Goal: Obtain resource: Obtain resource

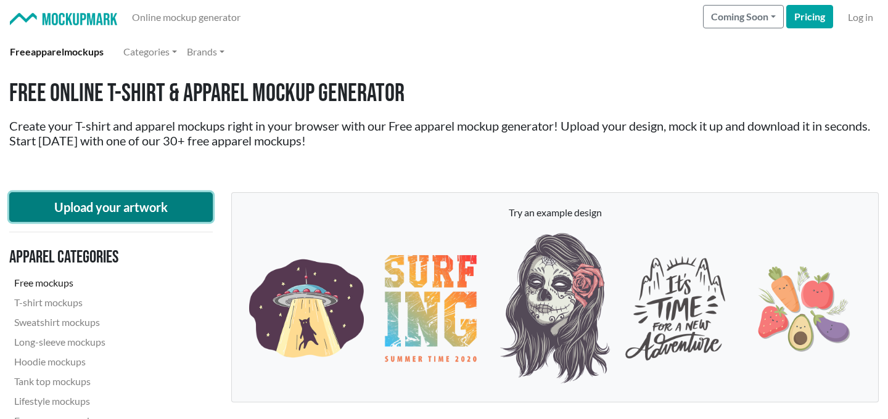
click at [125, 211] on button "Upload your artwork" at bounding box center [110, 207] width 203 height 30
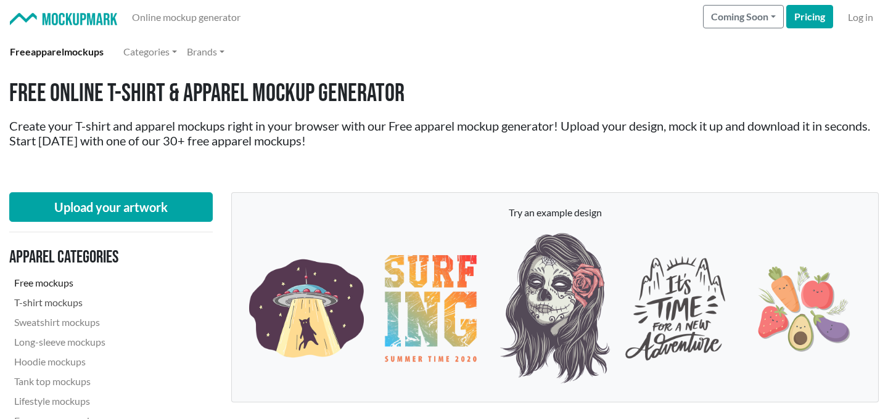
click at [63, 298] on link "T-shirt mockups" at bounding box center [93, 303] width 168 height 20
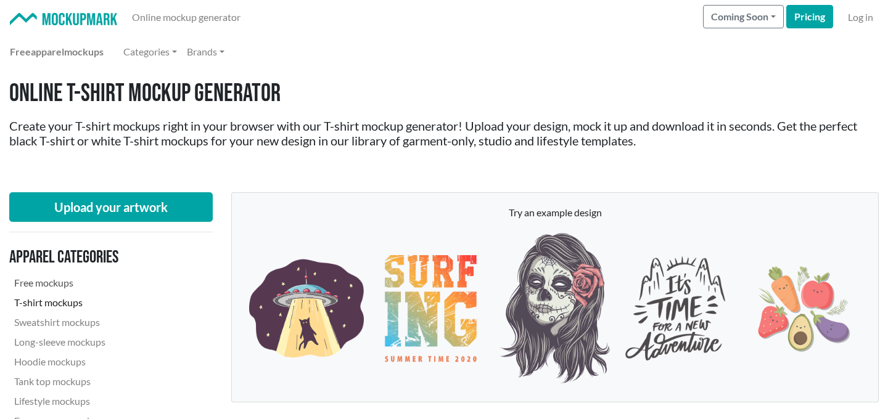
click at [61, 280] on link "Free mockups" at bounding box center [93, 283] width 168 height 20
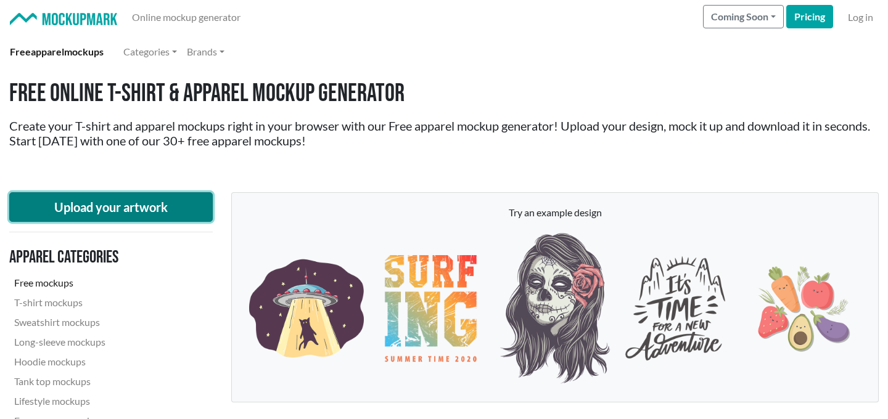
click at [104, 213] on button "Upload your artwork" at bounding box center [110, 207] width 203 height 30
click at [172, 202] on button "Upload your artwork" at bounding box center [110, 207] width 203 height 30
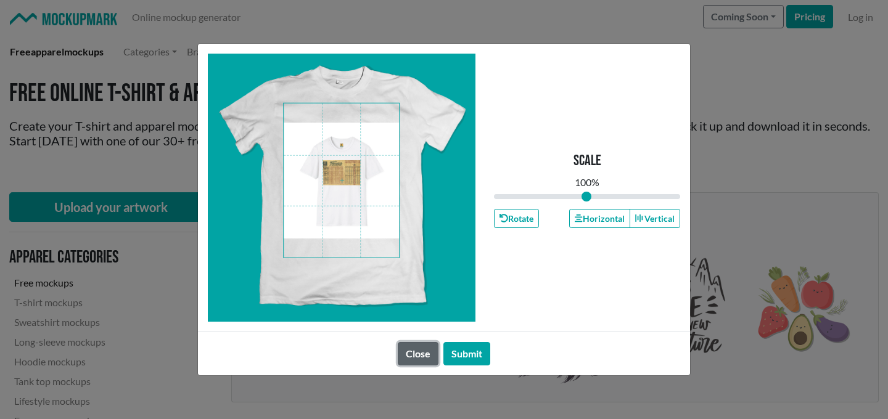
click at [418, 362] on button "Close" at bounding box center [418, 353] width 41 height 23
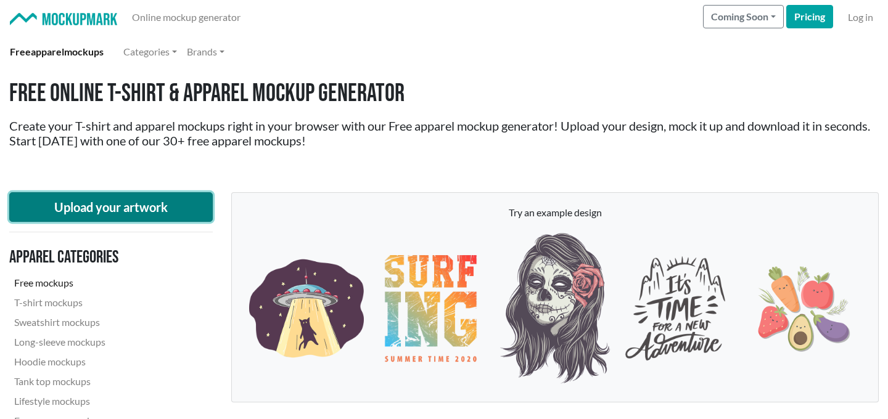
click at [143, 216] on button "Upload your artwork" at bounding box center [110, 207] width 203 height 30
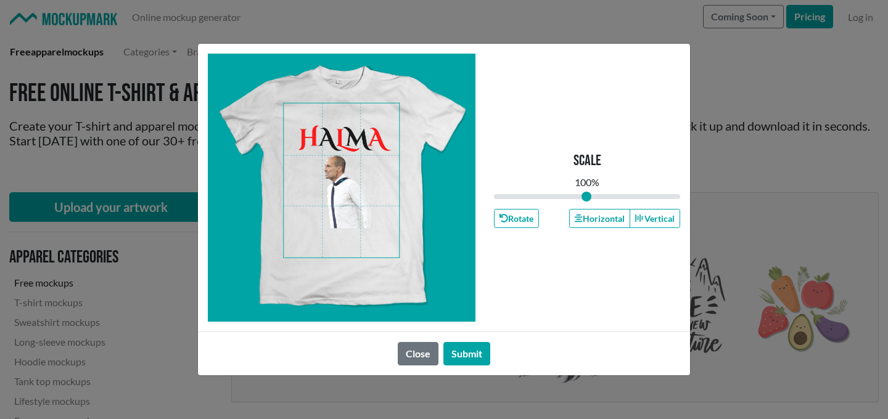
click at [338, 157] on span at bounding box center [341, 181] width 115 height 154
click at [455, 347] on button "Submit" at bounding box center [466, 353] width 47 height 23
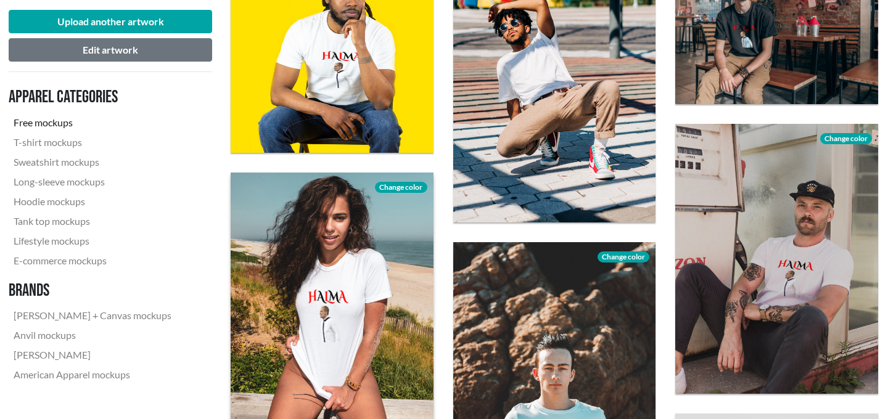
scroll to position [234, 1]
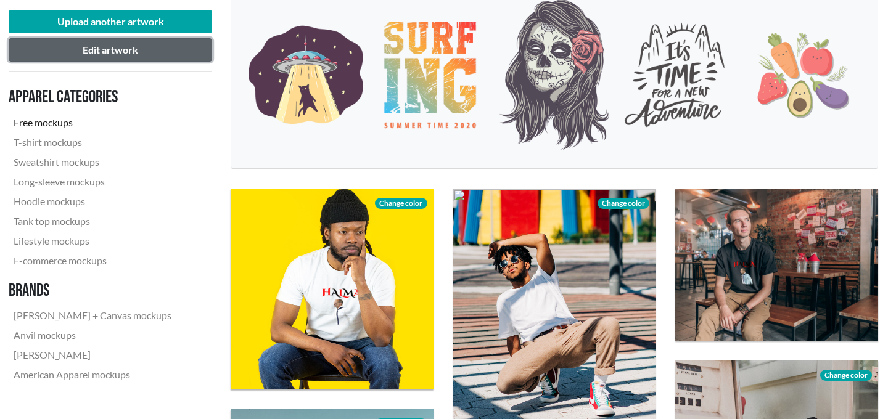
click at [117, 54] on button "Edit artwork" at bounding box center [110, 49] width 203 height 23
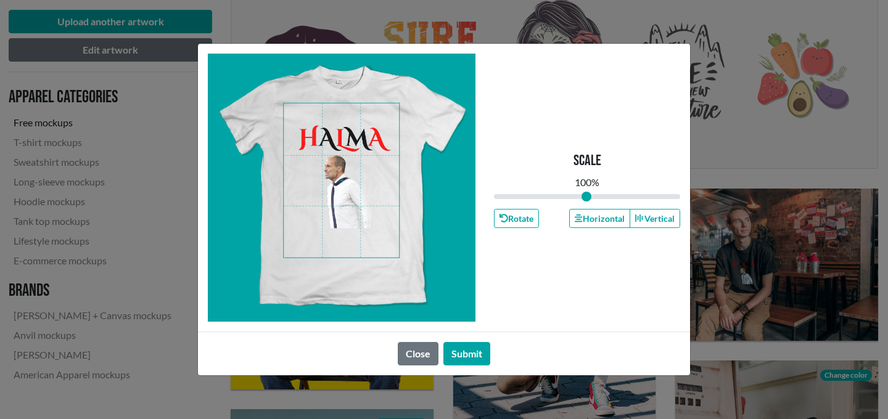
click at [324, 146] on span at bounding box center [341, 181] width 115 height 154
click at [313, 137] on span at bounding box center [341, 181] width 115 height 154
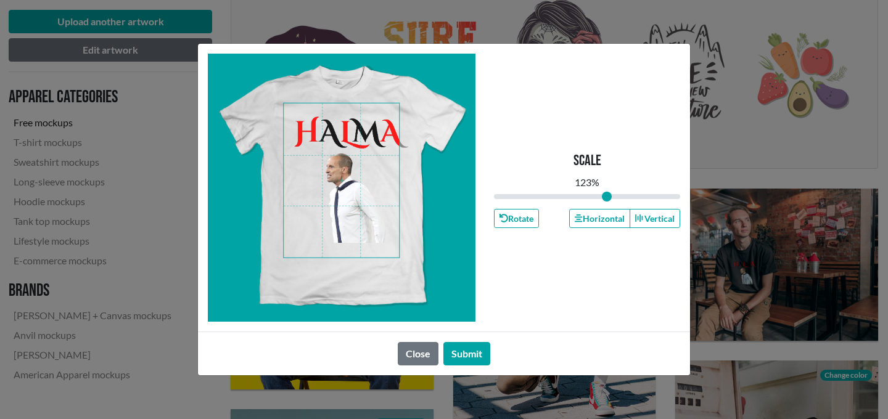
drag, startPoint x: 583, startPoint y: 194, endPoint x: 607, endPoint y: 203, distance: 25.2
type input "1.23"
click at [607, 203] on input "range" at bounding box center [587, 197] width 186 height 14
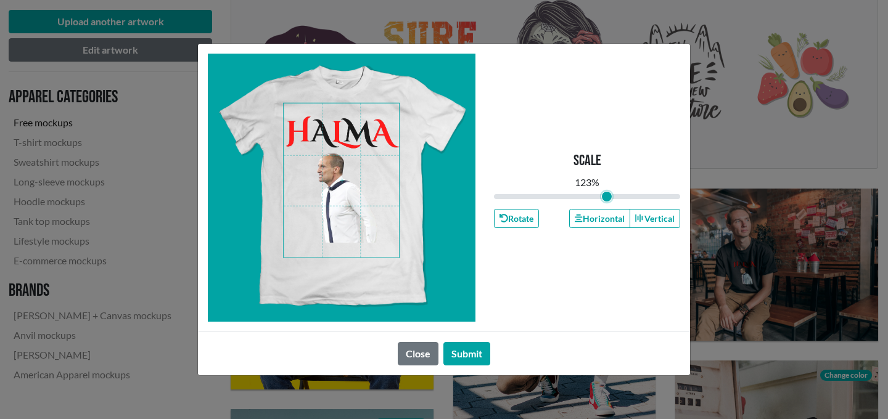
click at [348, 202] on span at bounding box center [341, 181] width 115 height 154
click at [472, 349] on button "Submit" at bounding box center [466, 353] width 47 height 23
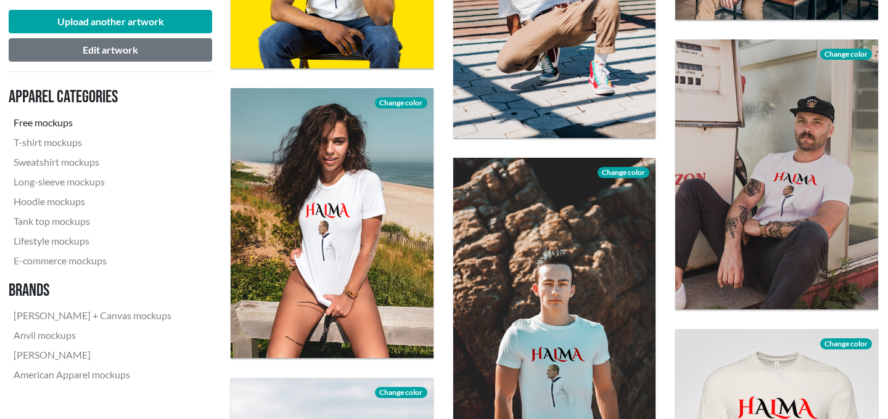
scroll to position [565, 1]
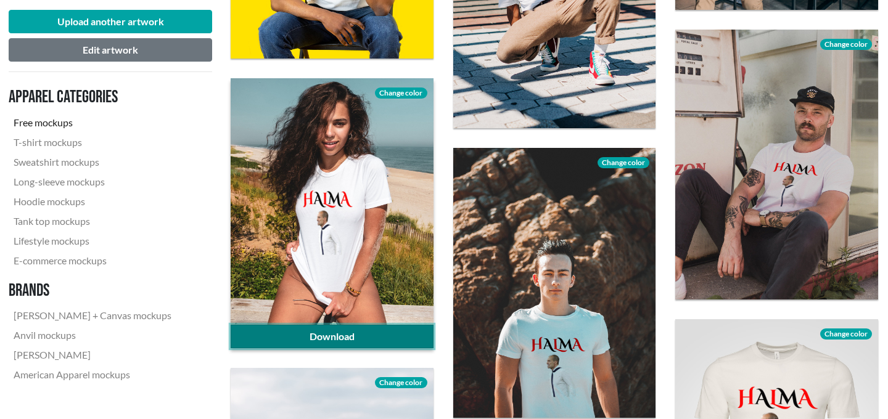
click at [328, 335] on link "Download" at bounding box center [332, 336] width 203 height 23
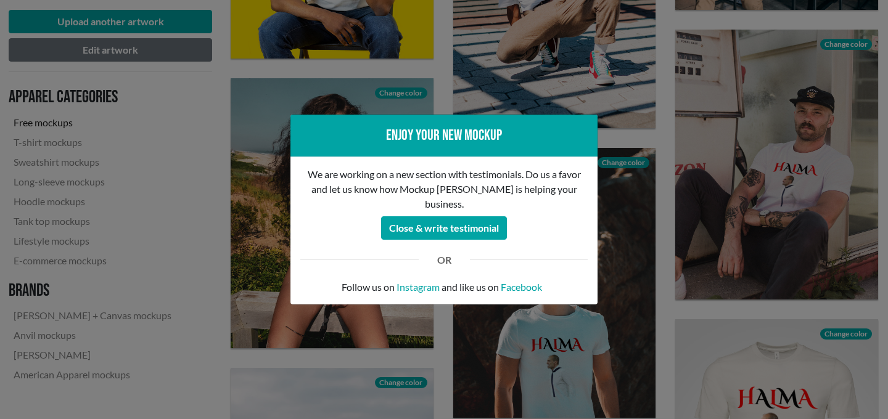
click at [396, 100] on div "Enjoy your new mockup We are working on a new section with testimonials. Do us …" at bounding box center [444, 209] width 888 height 419
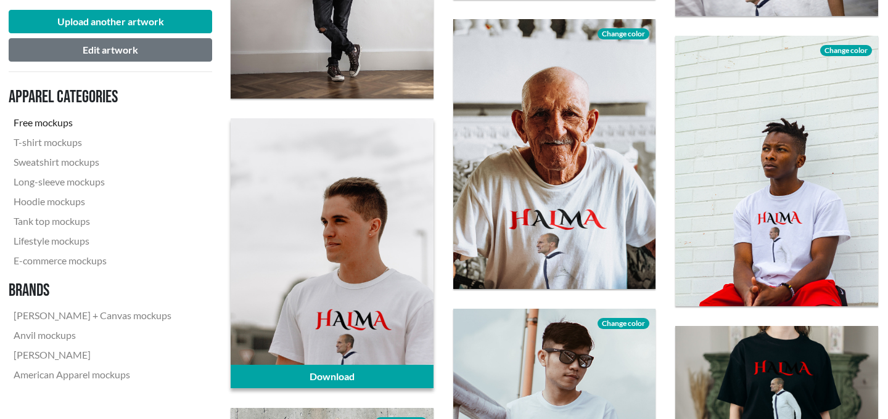
scroll to position [1425, 1]
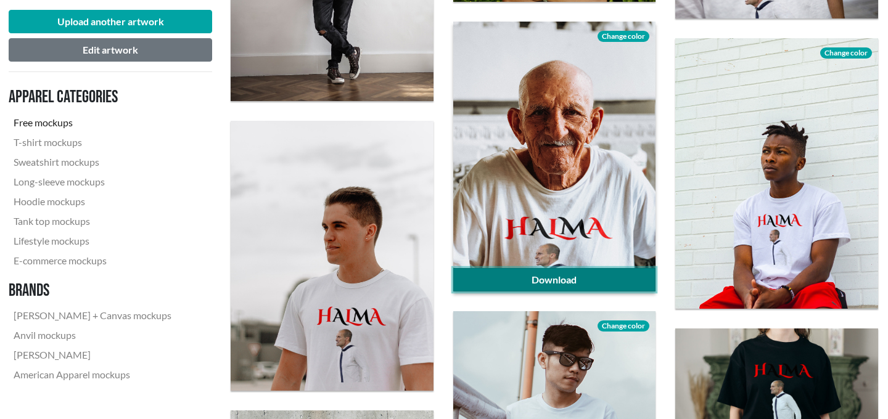
click at [546, 282] on link "Download" at bounding box center [554, 279] width 203 height 23
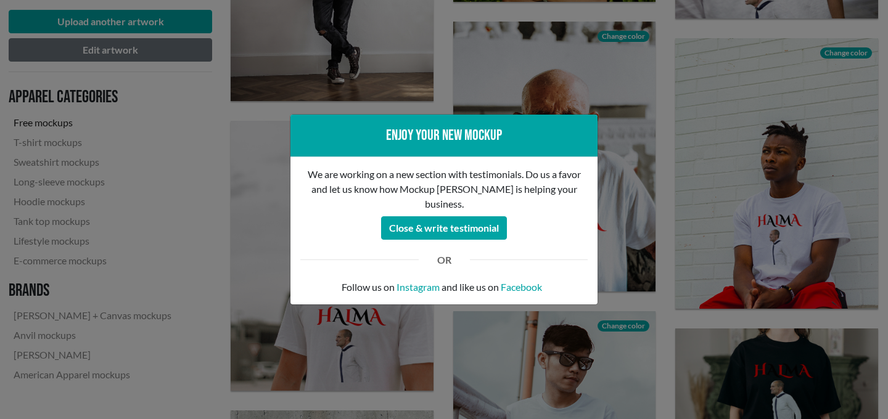
click at [465, 99] on div "Enjoy your new mockup We are working on a new section with testimonials. Do us …" at bounding box center [444, 209] width 888 height 419
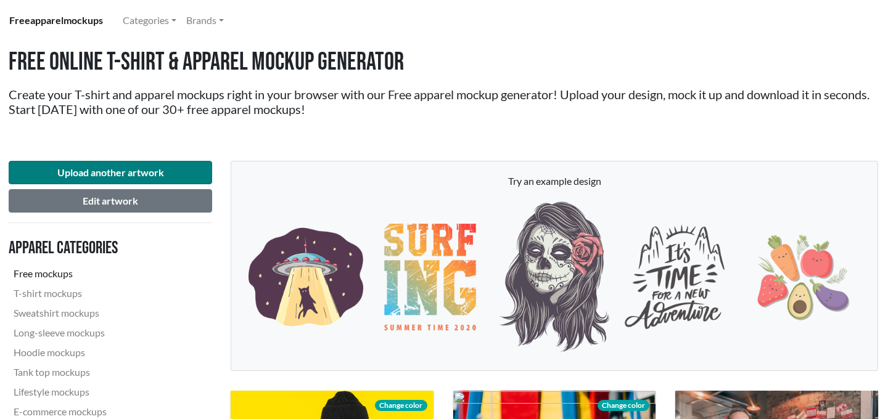
scroll to position [88, 1]
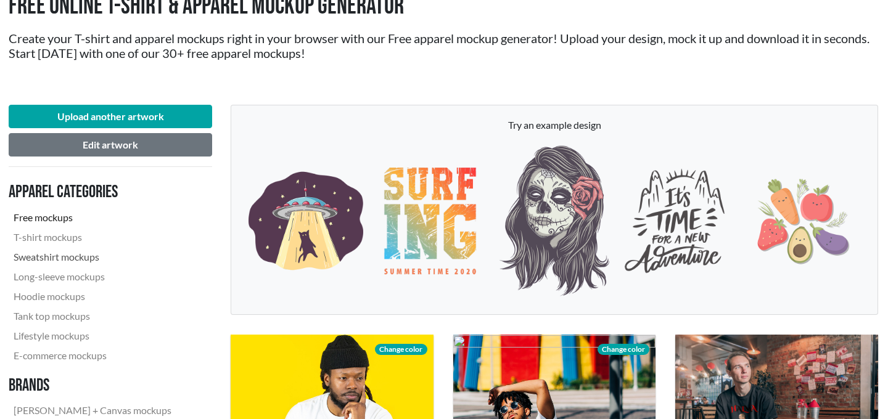
click at [71, 260] on link "Sweatshirt mockups" at bounding box center [93, 257] width 168 height 20
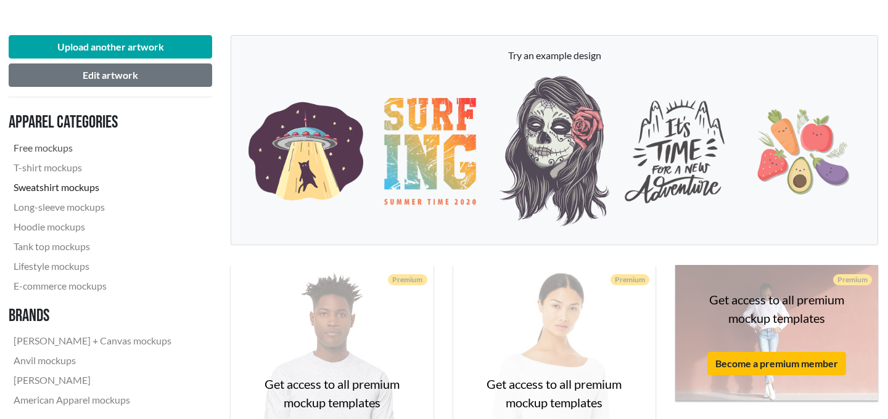
scroll to position [149, 1]
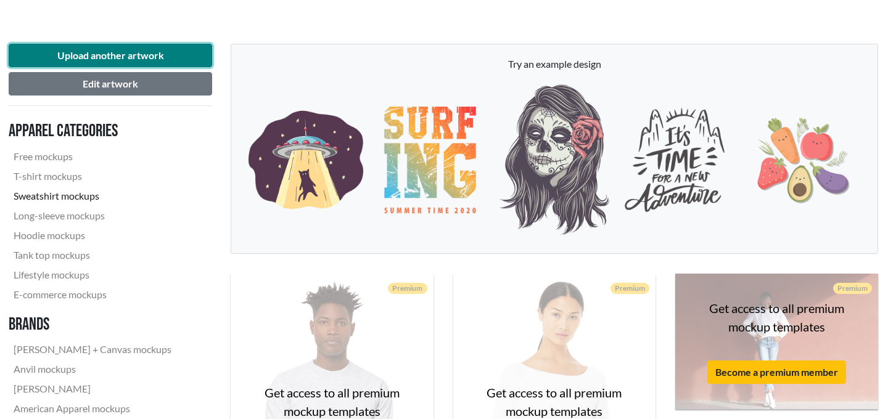
click at [116, 58] on button "Upload another artwork" at bounding box center [110, 55] width 203 height 23
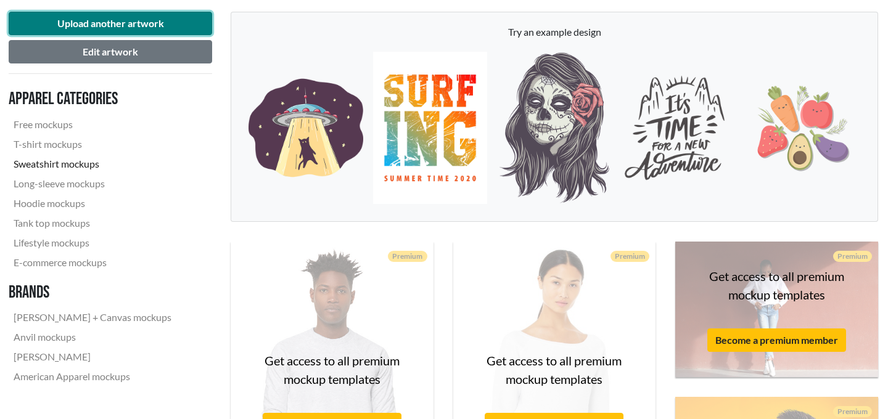
scroll to position [0, 1]
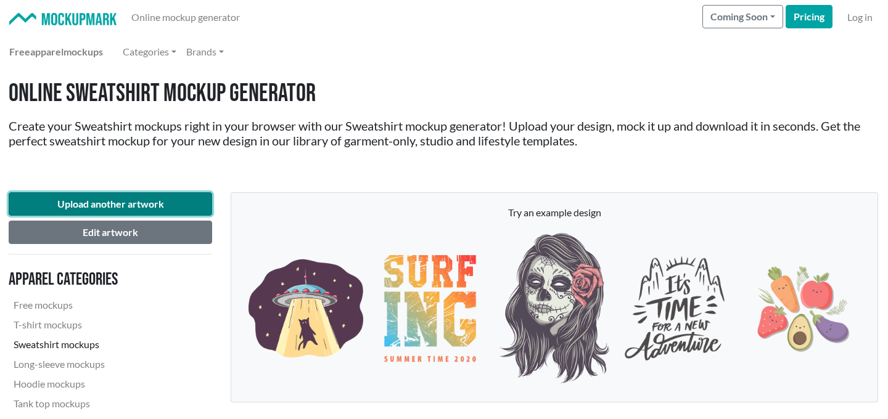
click at [149, 197] on button "Upload another artwork" at bounding box center [110, 203] width 203 height 23
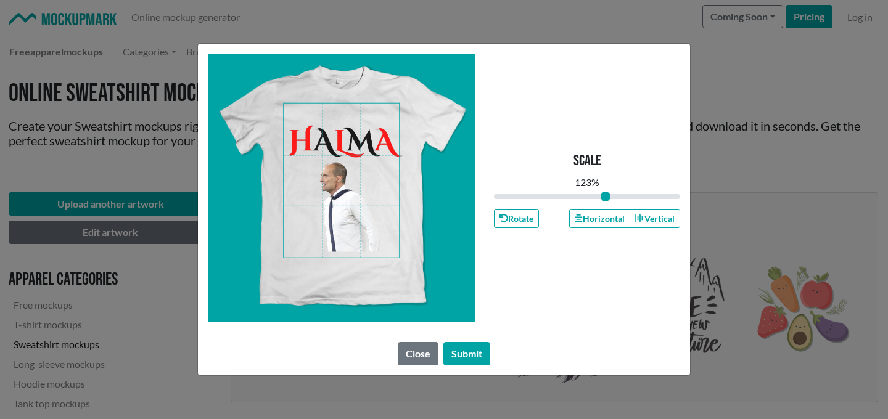
drag, startPoint x: 587, startPoint y: 196, endPoint x: 605, endPoint y: 200, distance: 18.3
type input "1.21"
click at [605, 200] on input "range" at bounding box center [587, 197] width 186 height 14
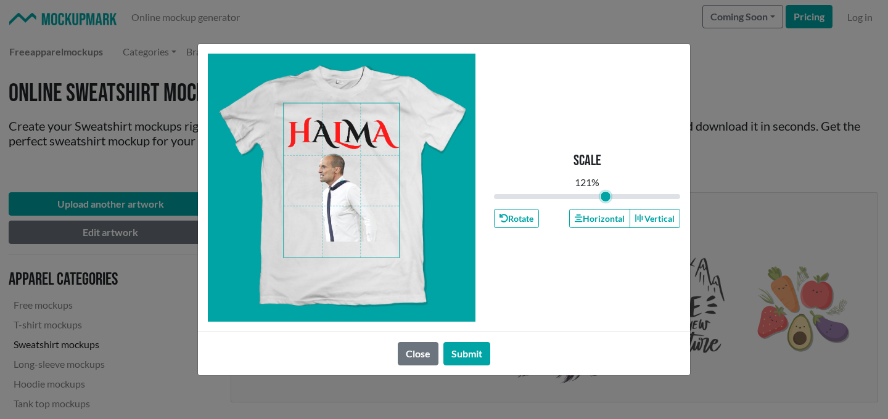
click at [358, 229] on span at bounding box center [341, 181] width 115 height 154
click at [467, 359] on button "Submit" at bounding box center [466, 353] width 47 height 23
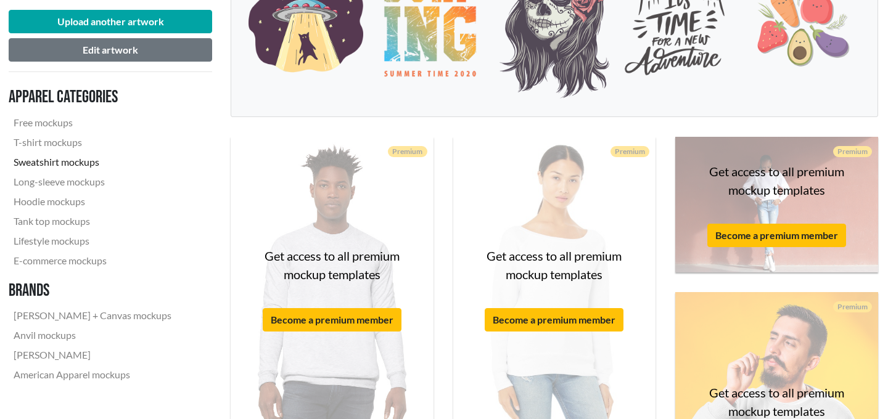
scroll to position [365, 1]
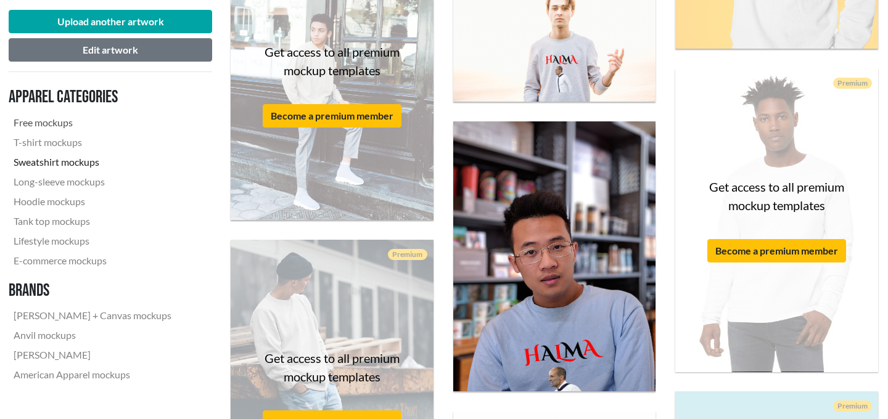
click at [67, 126] on link "Free mockups" at bounding box center [93, 123] width 168 height 20
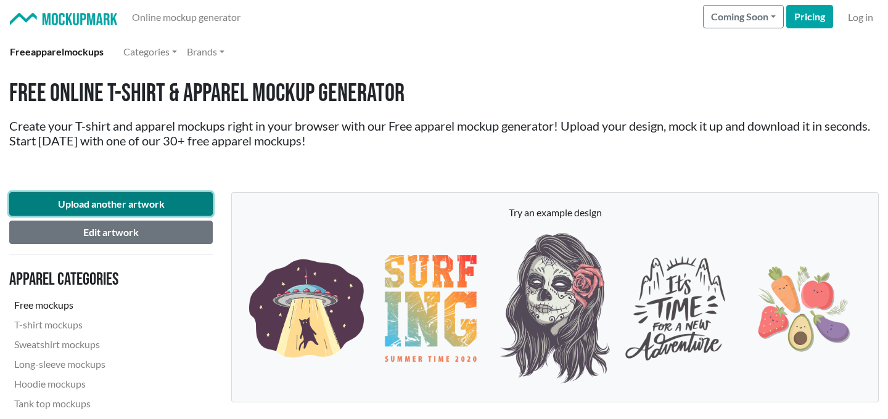
click at [125, 206] on button "Upload another artwork" at bounding box center [110, 203] width 203 height 23
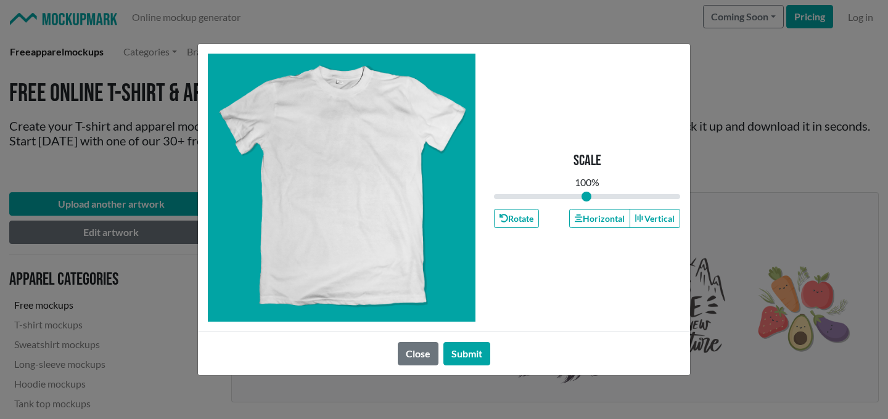
type input "1"
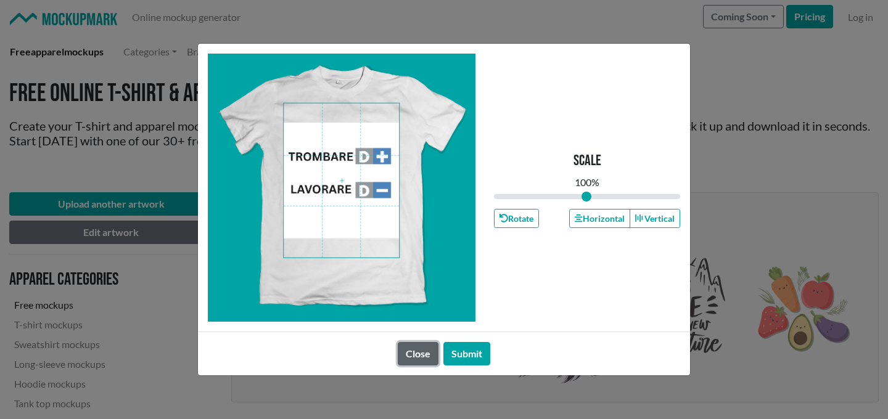
click at [420, 352] on button "Close" at bounding box center [418, 353] width 41 height 23
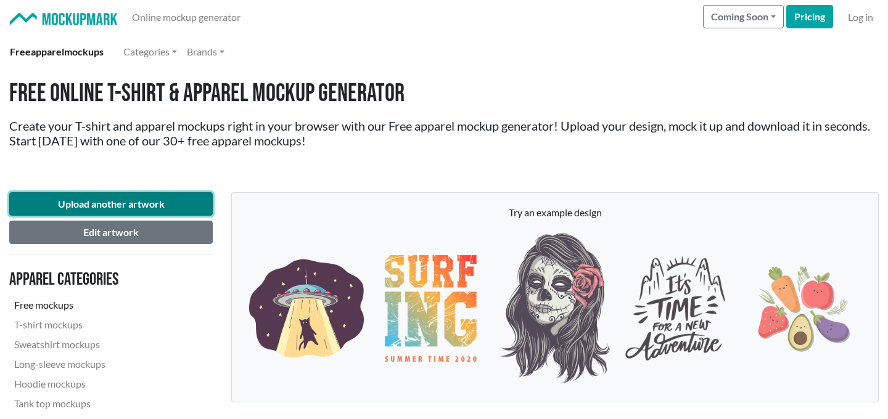
click at [125, 201] on button "Upload another artwork" at bounding box center [110, 203] width 203 height 23
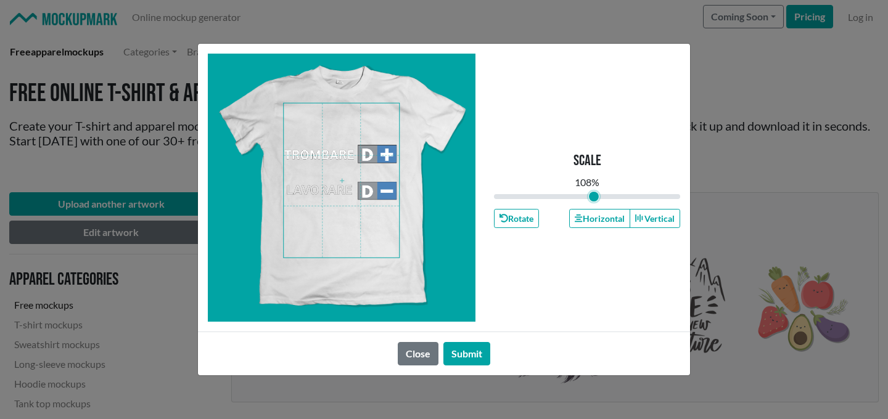
type input "1.08"
click at [593, 198] on input "range" at bounding box center [587, 197] width 186 height 14
click at [465, 351] on button "Submit" at bounding box center [466, 353] width 47 height 23
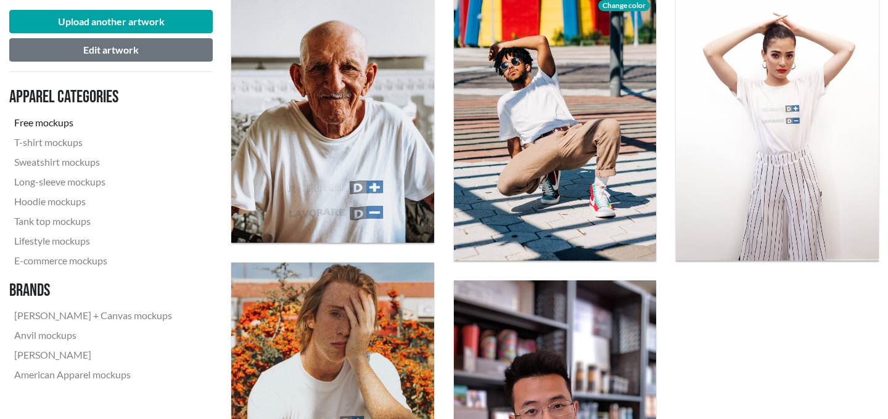
scroll to position [1984, 0]
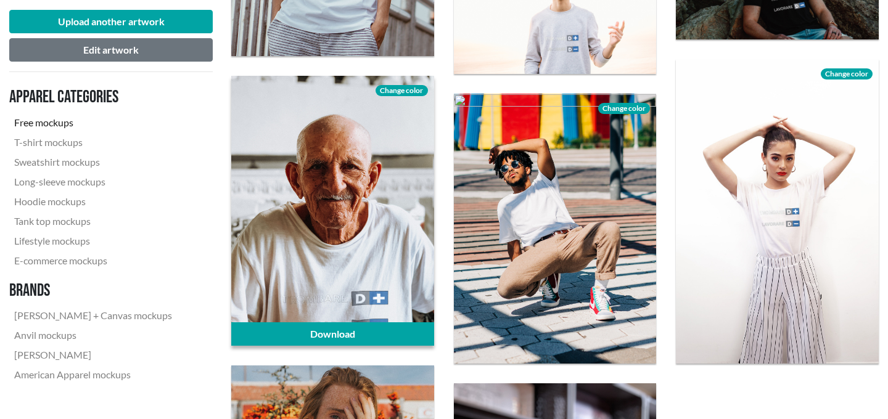
click at [388, 89] on span "Change color" at bounding box center [401, 90] width 52 height 11
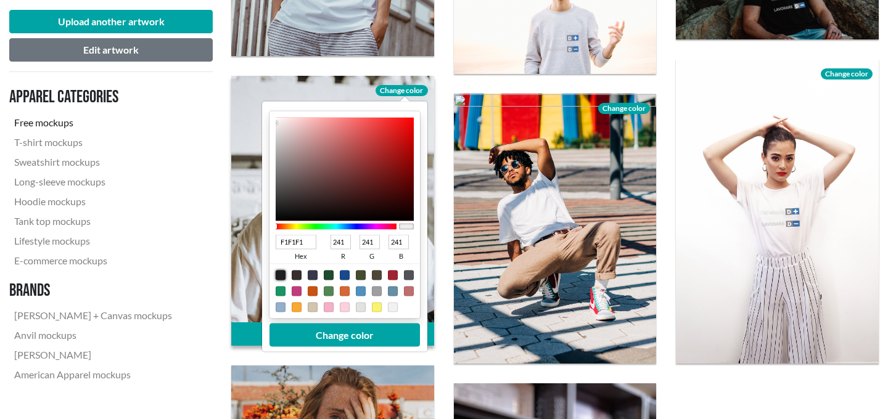
click at [281, 275] on div at bounding box center [281, 276] width 10 height 10
type input "1F1F1F"
type input "31"
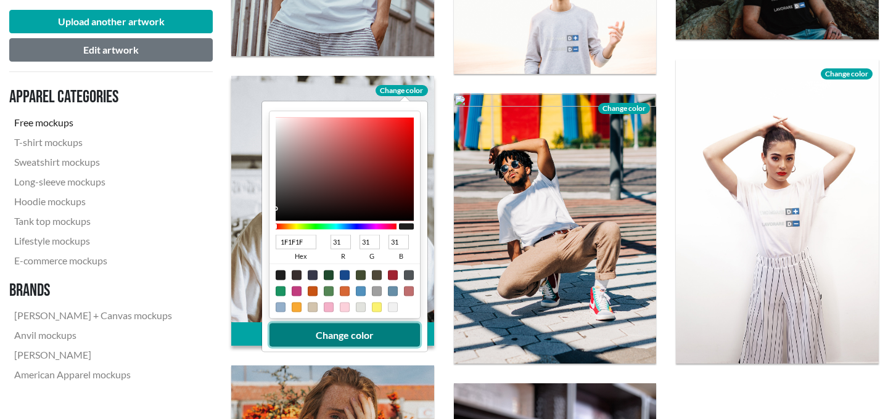
drag, startPoint x: 331, startPoint y: 338, endPoint x: 280, endPoint y: 198, distance: 148.8
click at [280, 198] on div "1F1F1F hex 31 r 31 g 31 b 100 a Change color" at bounding box center [344, 227] width 165 height 250
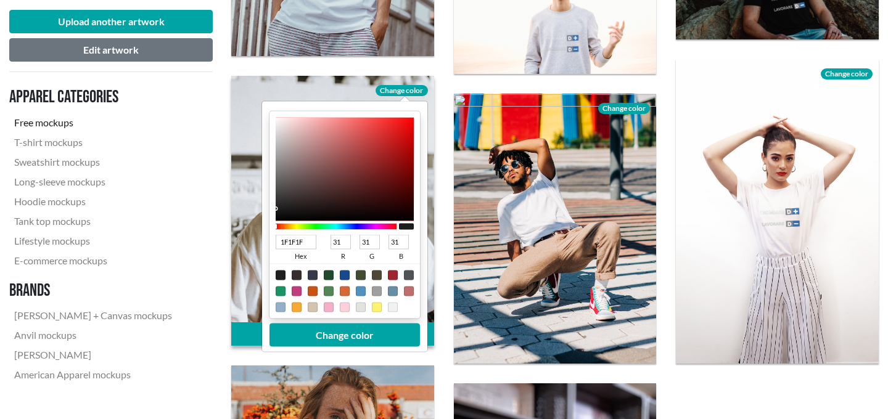
type input "242222"
type input "36"
type input "34"
type input "1E1C1C"
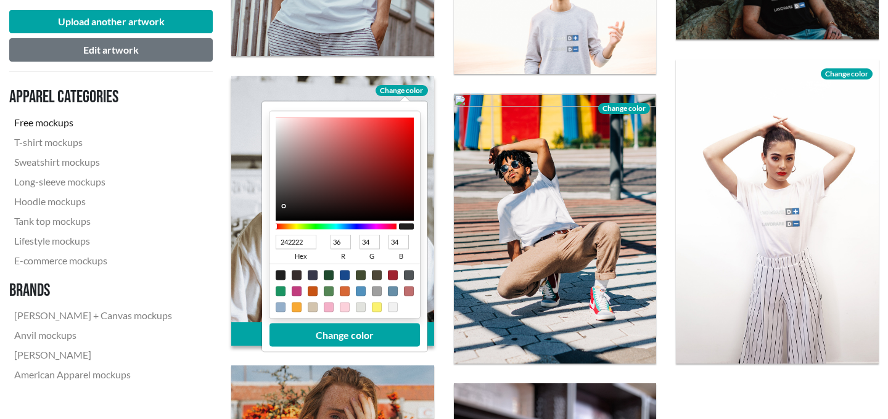
type input "30"
type input "28"
type input "1B1919"
type input "27"
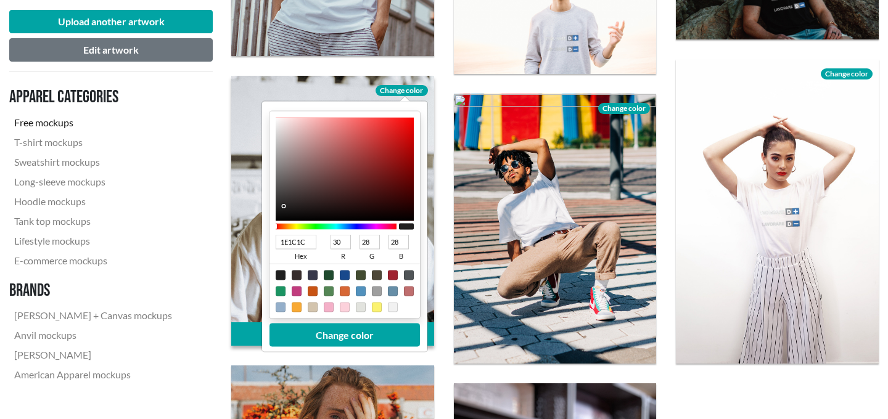
type input "25"
type input "191818"
type input "25"
type input "24"
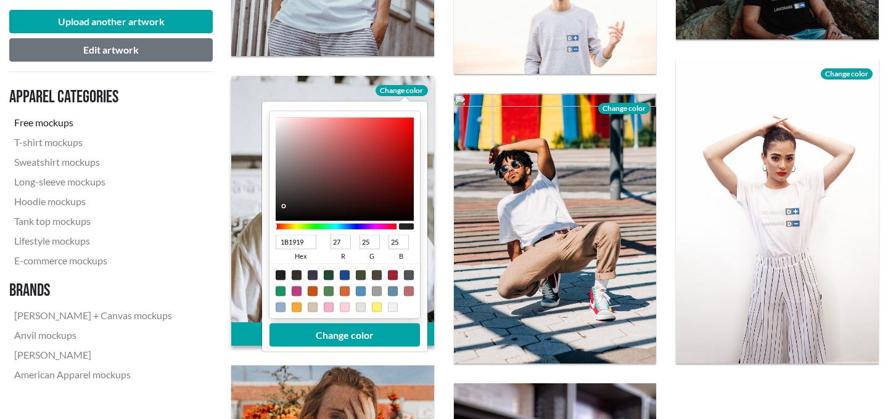
type input "24"
type input "151313"
type input "21"
type input "19"
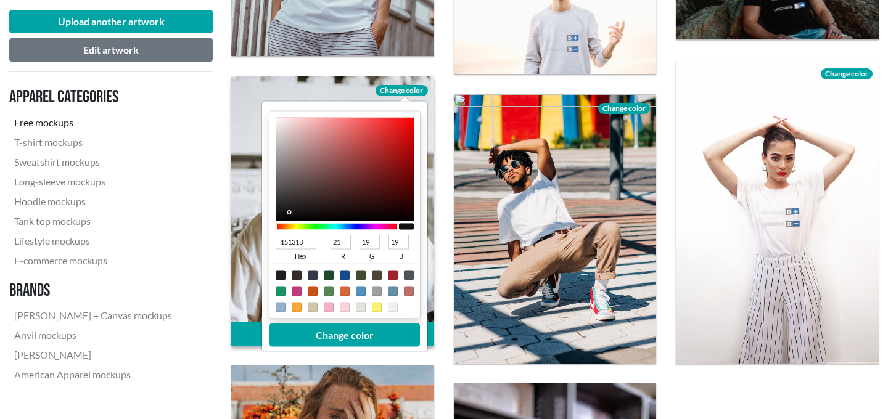
type input "090808"
type input "9"
type input "8"
type input "000000"
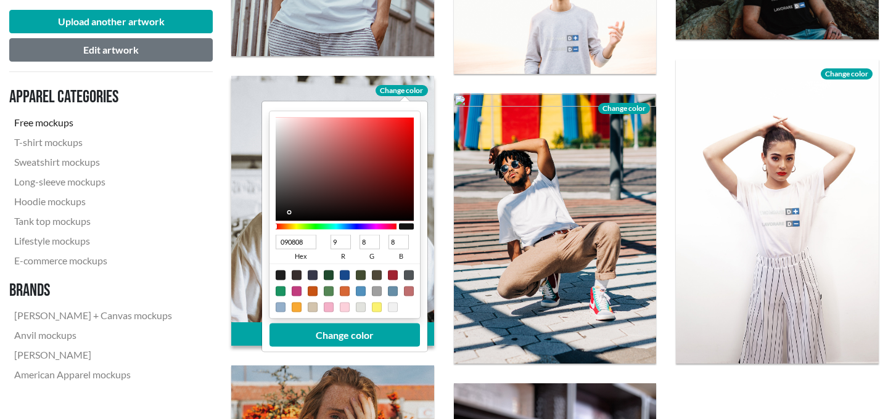
type input "0"
drag, startPoint x: 283, startPoint y: 207, endPoint x: 284, endPoint y: 228, distance: 21.6
click at [284, 228] on div "000000 hex 0 r 0 g 0 b 100 a" at bounding box center [344, 215] width 150 height 207
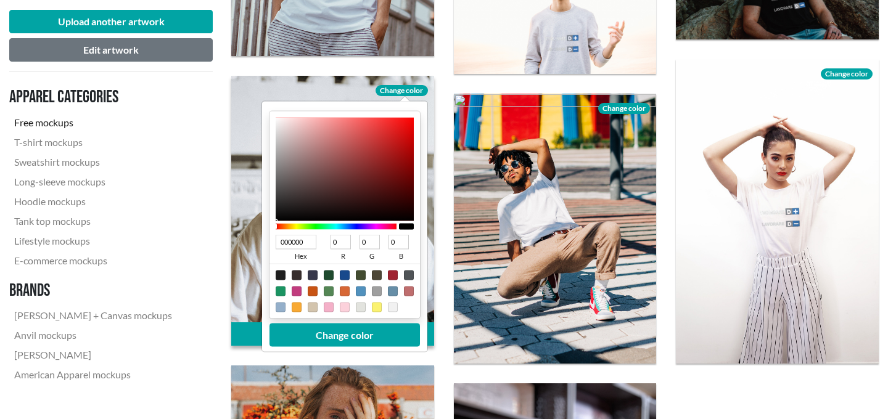
click at [341, 346] on div "000000 hex 0 r 0 g 0 b 100 a Change color" at bounding box center [344, 227] width 165 height 250
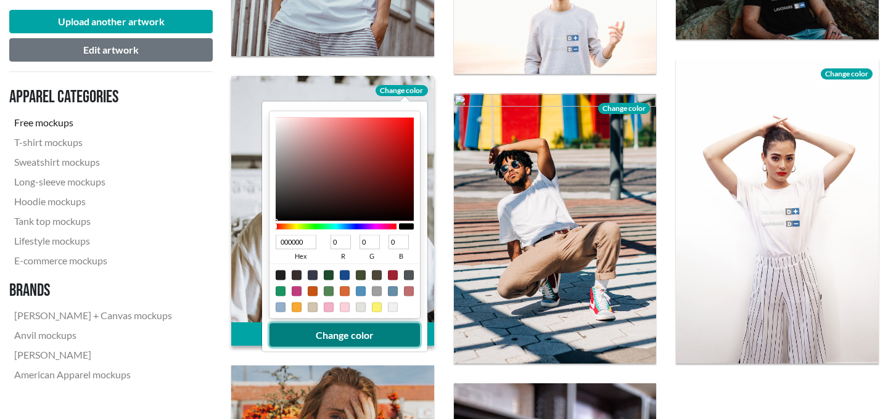
click at [342, 341] on button "Change color" at bounding box center [344, 335] width 150 height 23
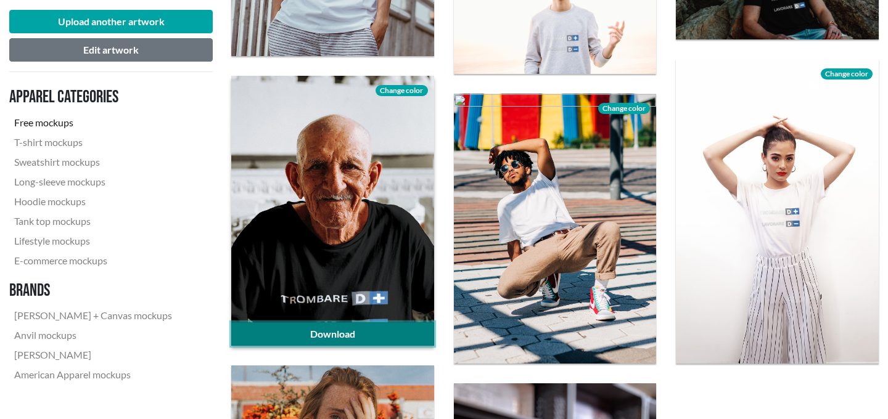
click at [339, 336] on link "Download" at bounding box center [332, 333] width 203 height 23
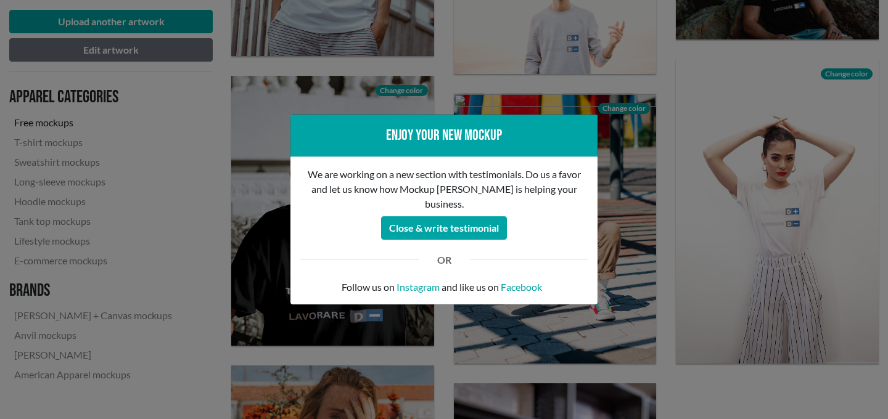
click at [594, 129] on div "Enjoy your new mockup" at bounding box center [443, 136] width 307 height 43
click at [570, 88] on div "Enjoy your new mockup We are working on a new section with testimonials. Do us …" at bounding box center [444, 209] width 888 height 419
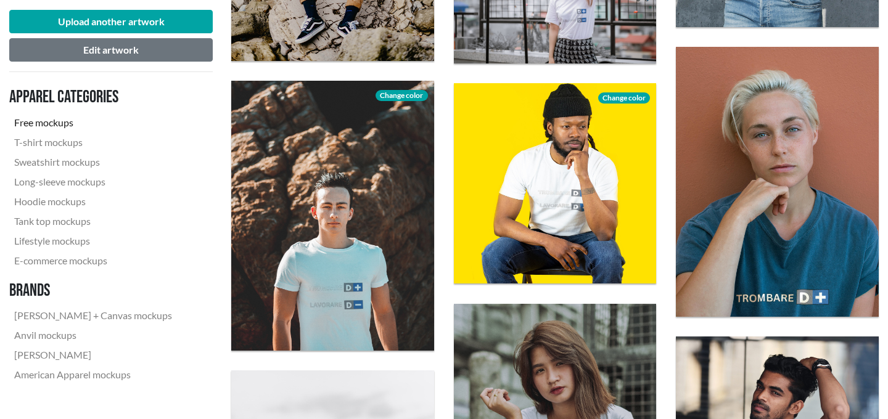
scroll to position [261, 0]
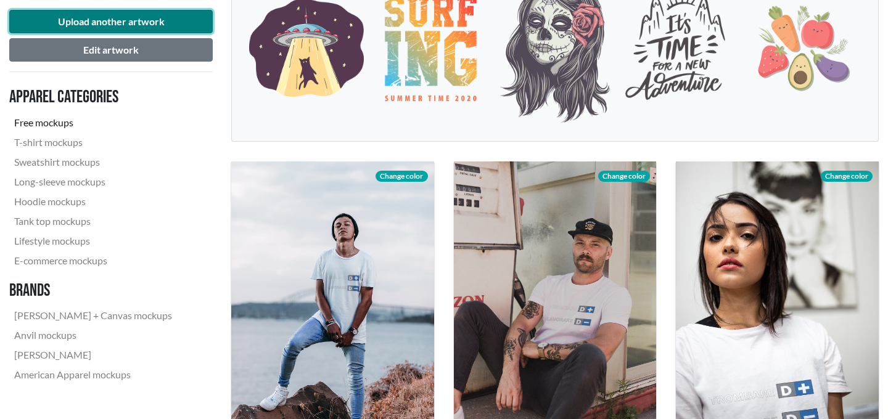
click at [142, 23] on button "Upload another artwork" at bounding box center [110, 21] width 203 height 23
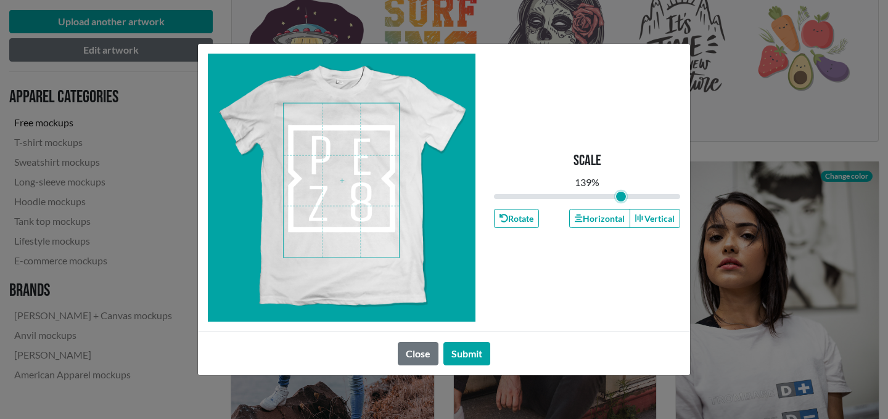
drag, startPoint x: 587, startPoint y: 195, endPoint x: 621, endPoint y: 200, distance: 33.7
click at [621, 200] on input "range" at bounding box center [587, 197] width 186 height 14
type input "1.39"
click at [480, 349] on button "Submit" at bounding box center [466, 353] width 47 height 23
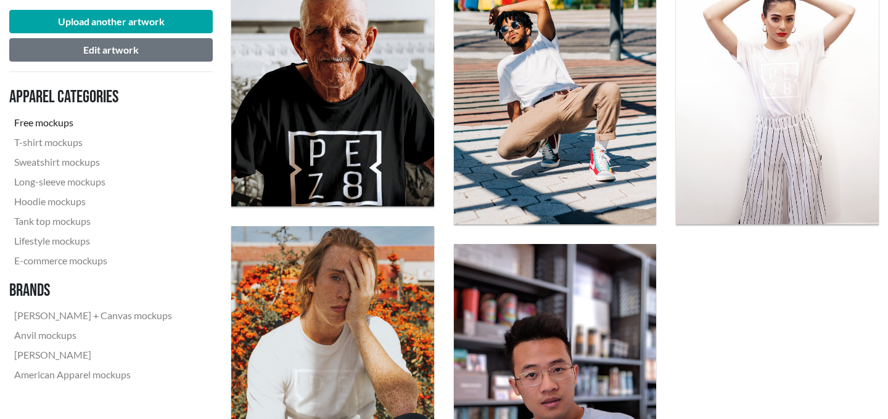
scroll to position [2434, 0]
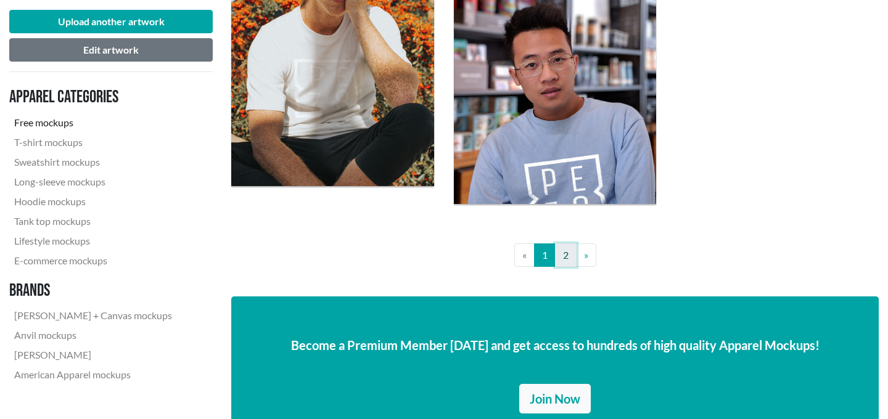
click at [558, 253] on link "2" at bounding box center [566, 254] width 22 height 23
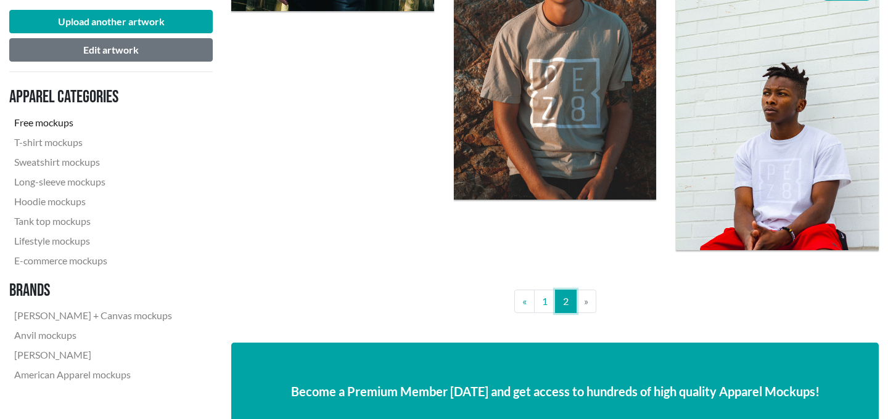
scroll to position [1171, 0]
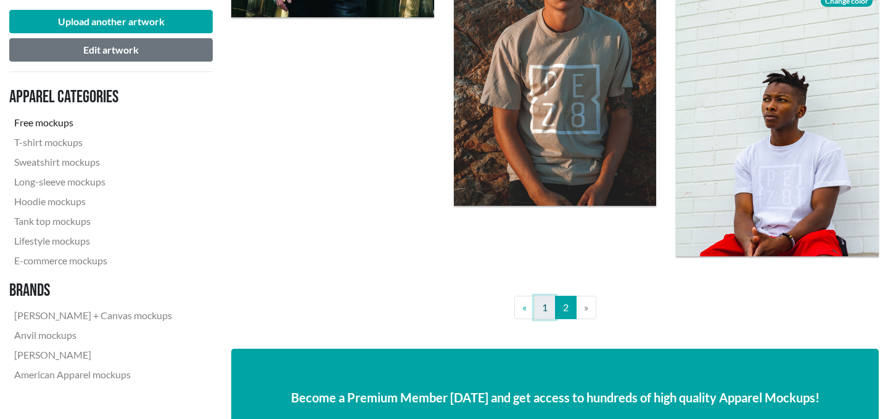
click at [546, 305] on link "1" at bounding box center [545, 307] width 22 height 23
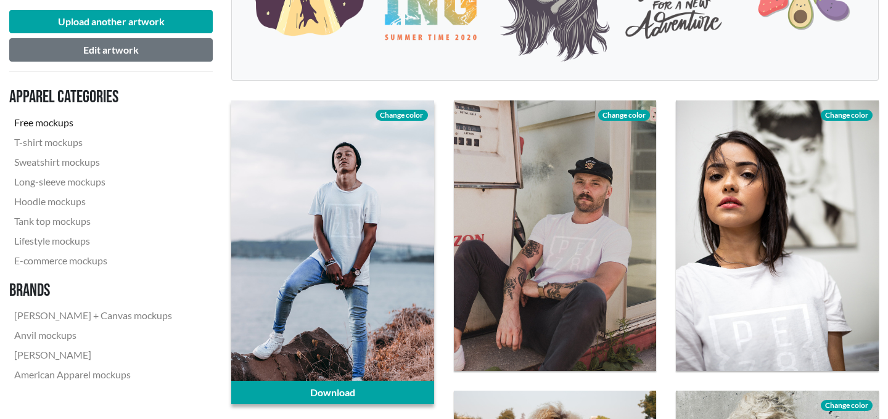
scroll to position [331, 0]
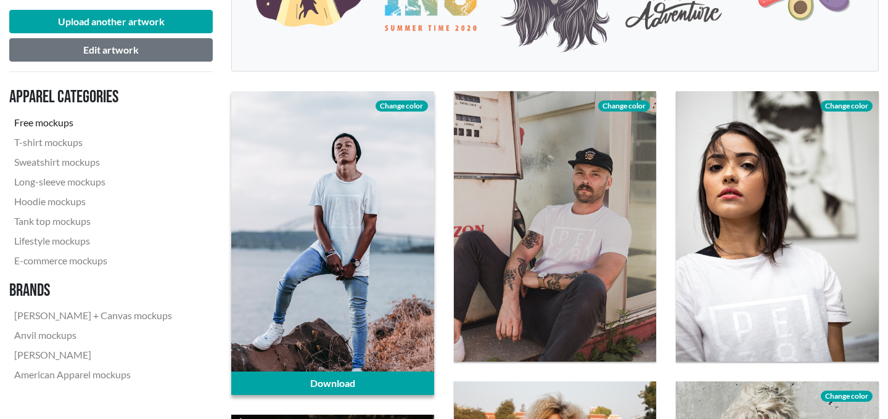
click at [400, 106] on span "Change color" at bounding box center [401, 105] width 52 height 11
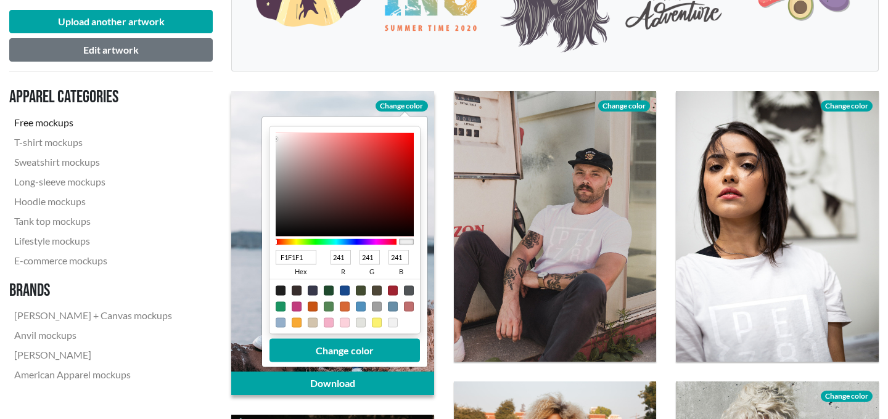
type input "271515"
type input "39"
type input "21"
type input "270F0F"
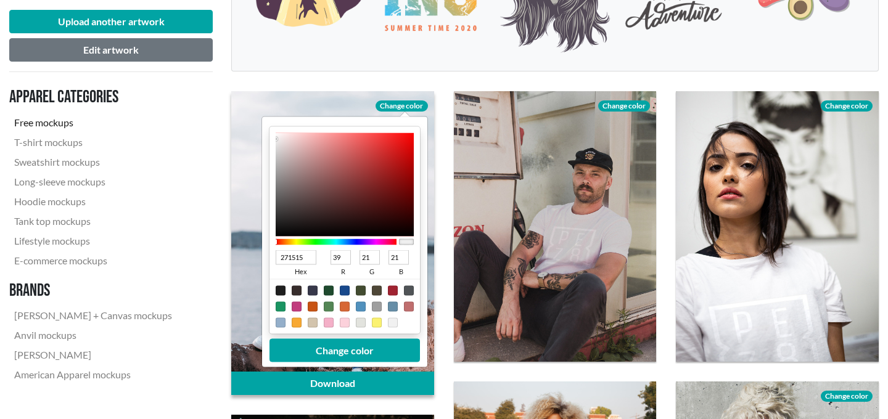
type input "15"
type input "270606"
type input "6"
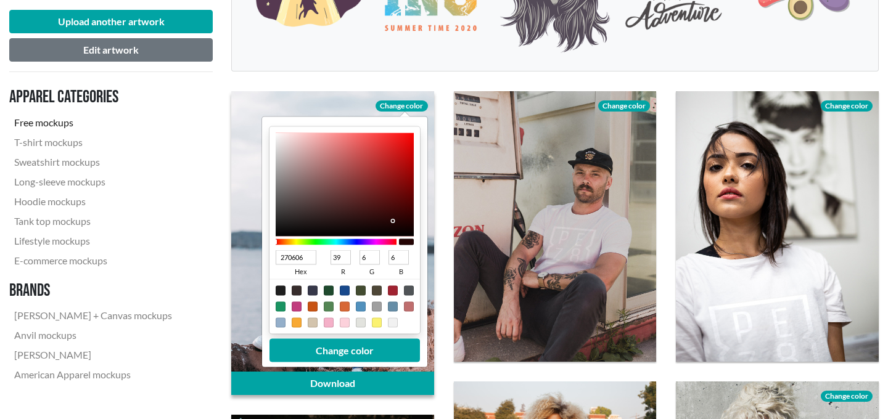
type input "270505"
type input "5"
type input "230303"
type input "35"
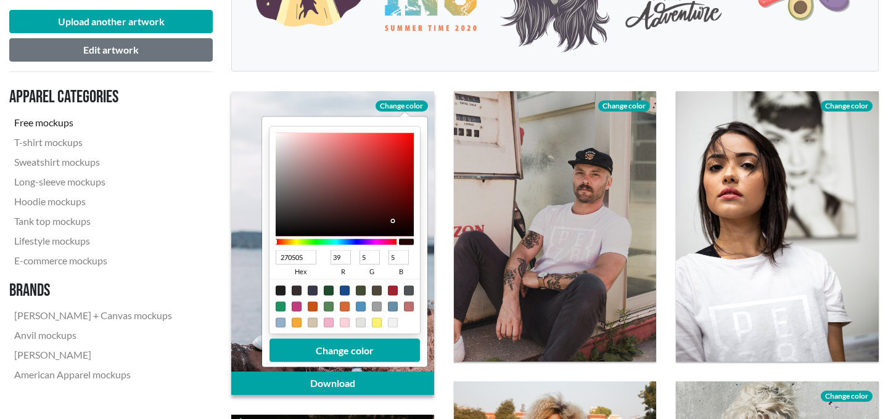
type input "3"
type input "180101"
type input "24"
type input "1"
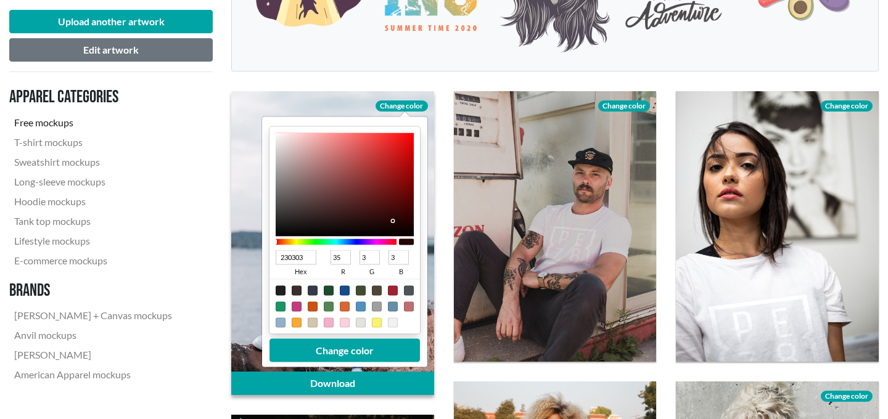
type input "1"
type input "110101"
type input "17"
type input "0E0000"
type input "14"
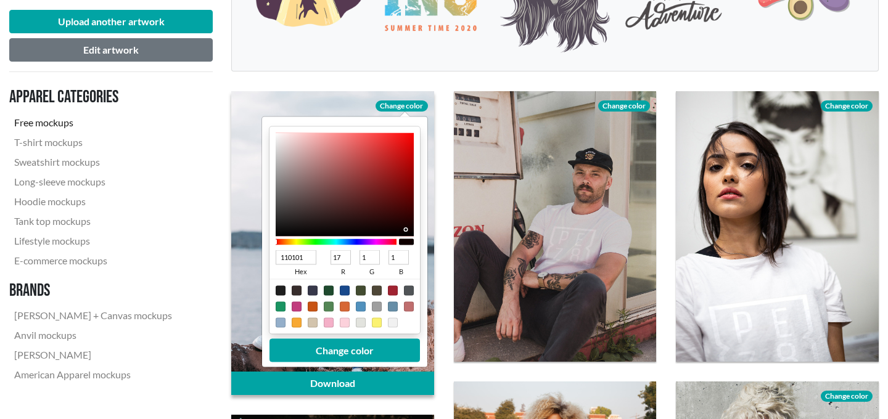
type input "0"
type input "060000"
type input "6"
type input "000000"
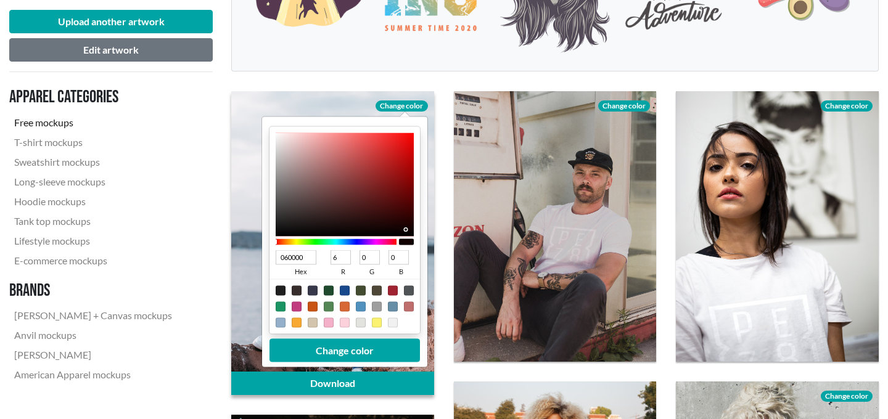
type input "0"
drag, startPoint x: 340, startPoint y: 221, endPoint x: 416, endPoint y: 241, distance: 79.1
click at [416, 241] on div "000000 hex 0 r 0 g 0 b 100 a" at bounding box center [344, 230] width 150 height 207
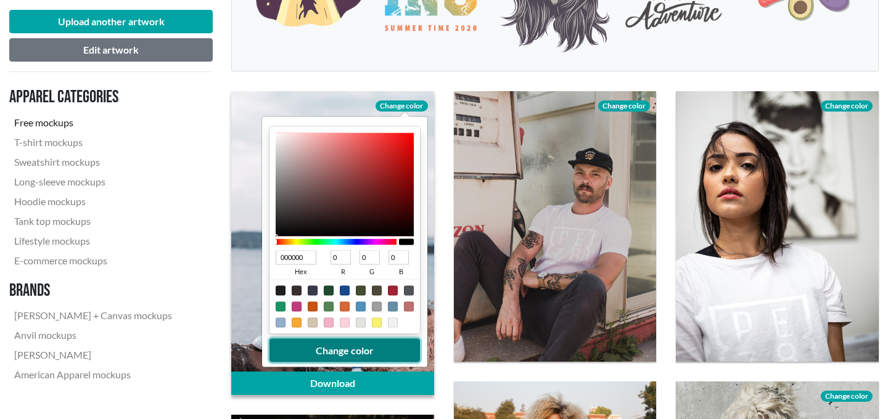
click at [322, 351] on button "Change color" at bounding box center [344, 350] width 150 height 23
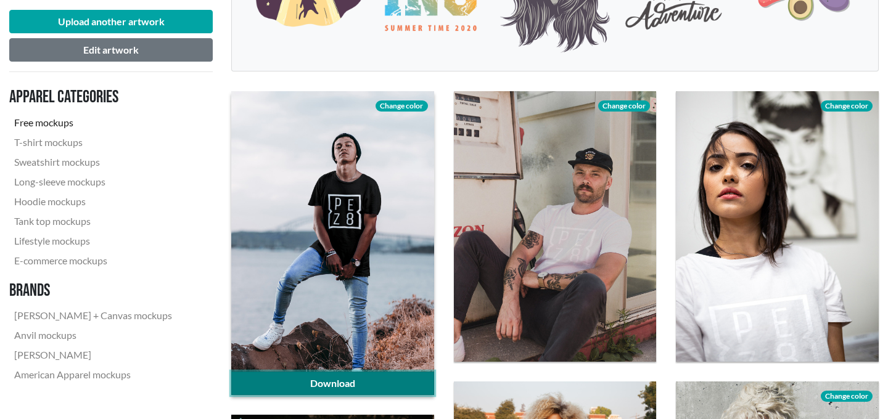
click at [335, 378] on link "Download" at bounding box center [332, 383] width 203 height 23
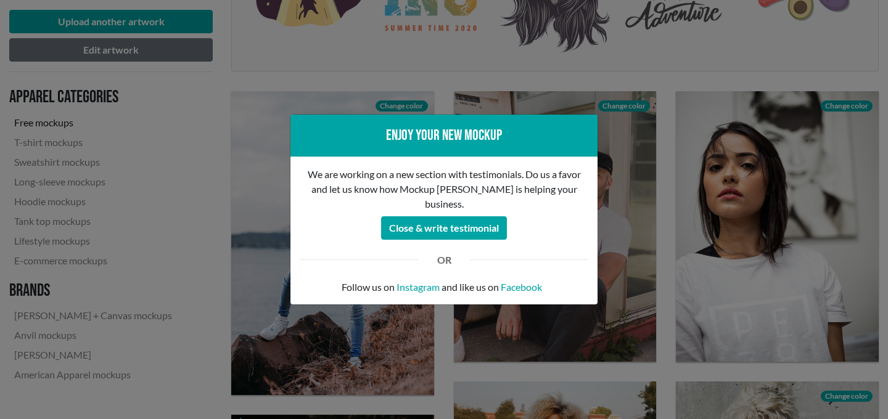
click at [277, 166] on div "Enjoy your new mockup We are working on a new section with testimonials. Do us …" at bounding box center [444, 209] width 888 height 419
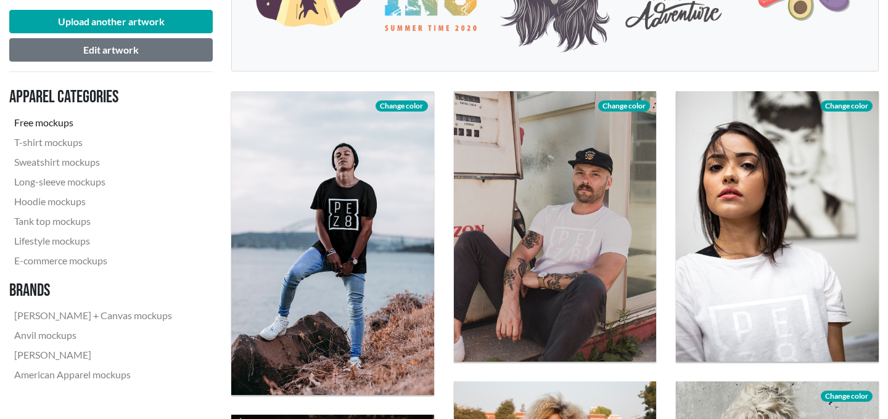
scroll to position [142, 0]
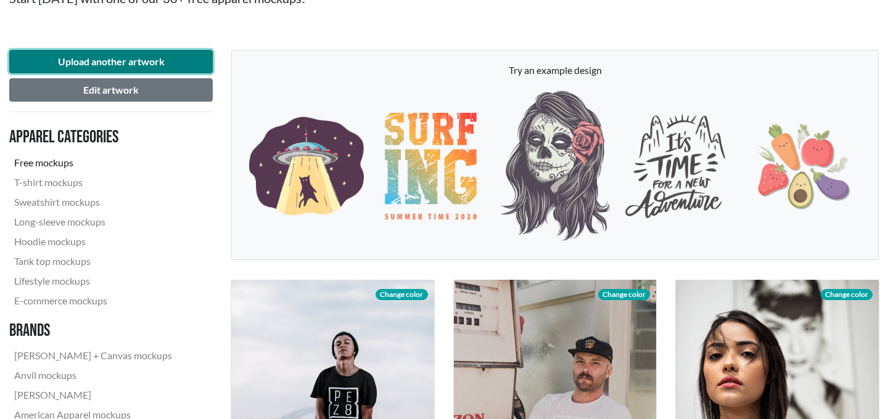
click at [120, 55] on button "Upload another artwork" at bounding box center [110, 61] width 203 height 23
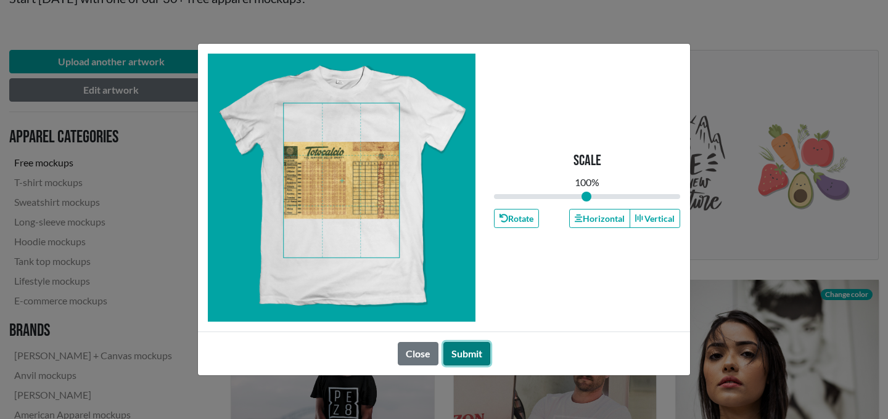
click at [479, 353] on button "Submit" at bounding box center [466, 353] width 47 height 23
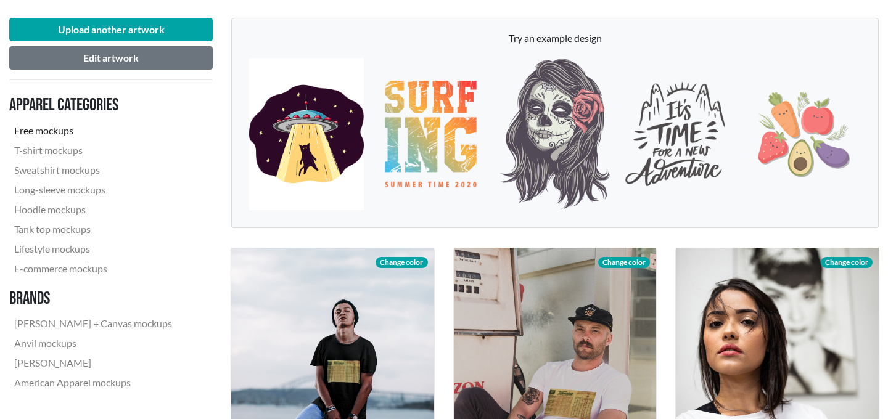
scroll to position [150, 0]
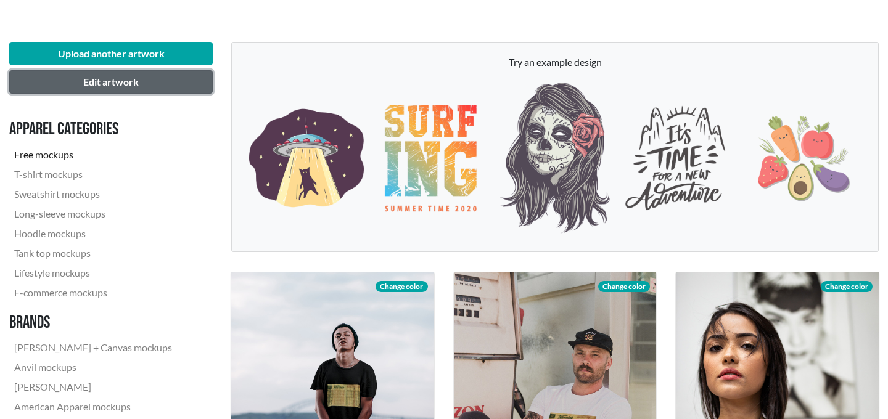
click at [124, 76] on button "Edit artwork" at bounding box center [110, 81] width 203 height 23
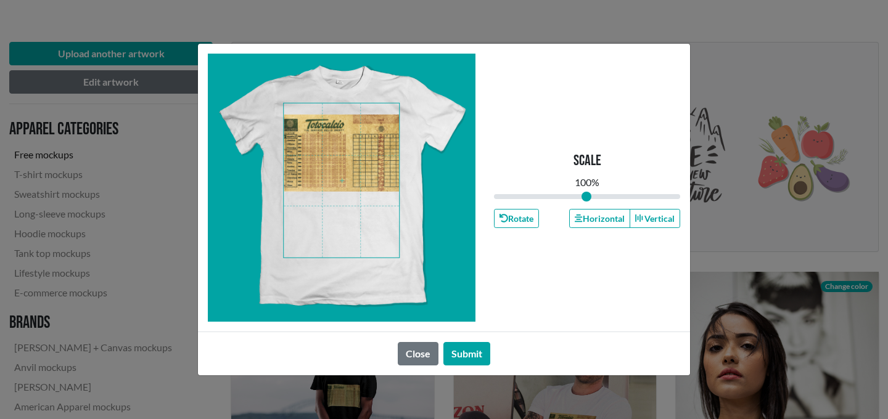
click at [333, 167] on span at bounding box center [341, 181] width 115 height 154
click at [469, 353] on button "Submit" at bounding box center [466, 353] width 47 height 23
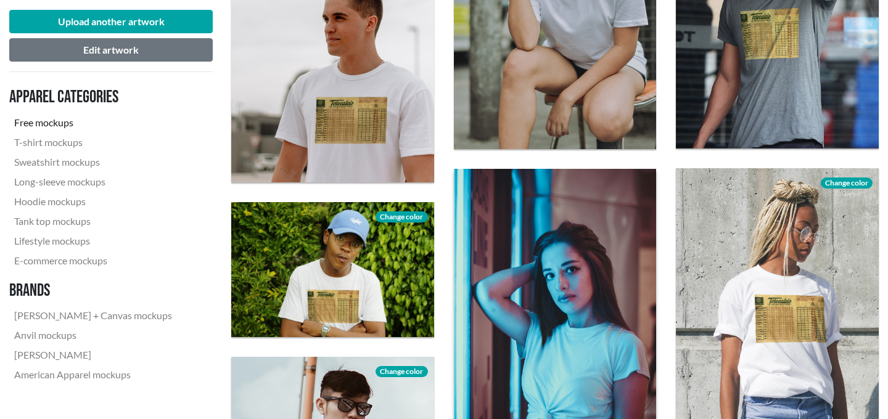
scroll to position [1210, 0]
